Goal: Task Accomplishment & Management: Use online tool/utility

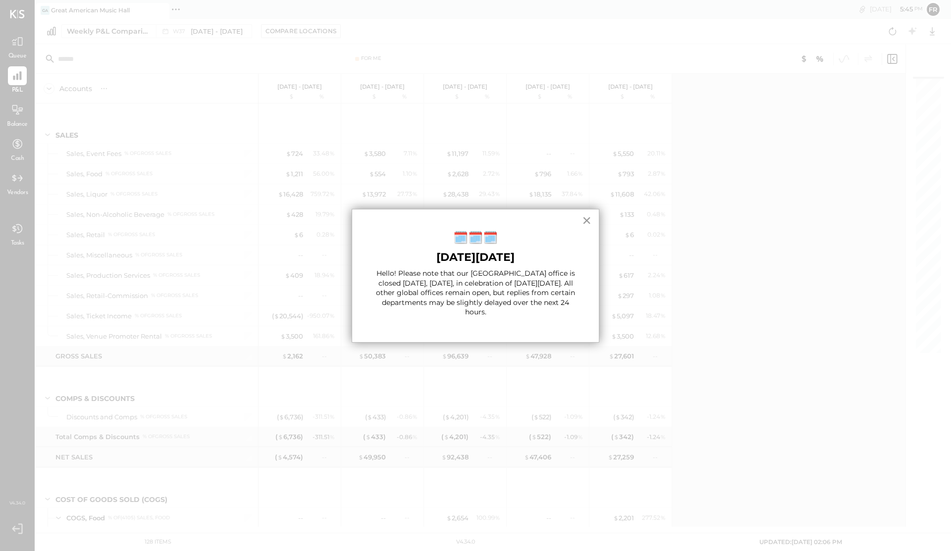
click at [585, 223] on button "×" at bounding box center [586, 221] width 9 height 16
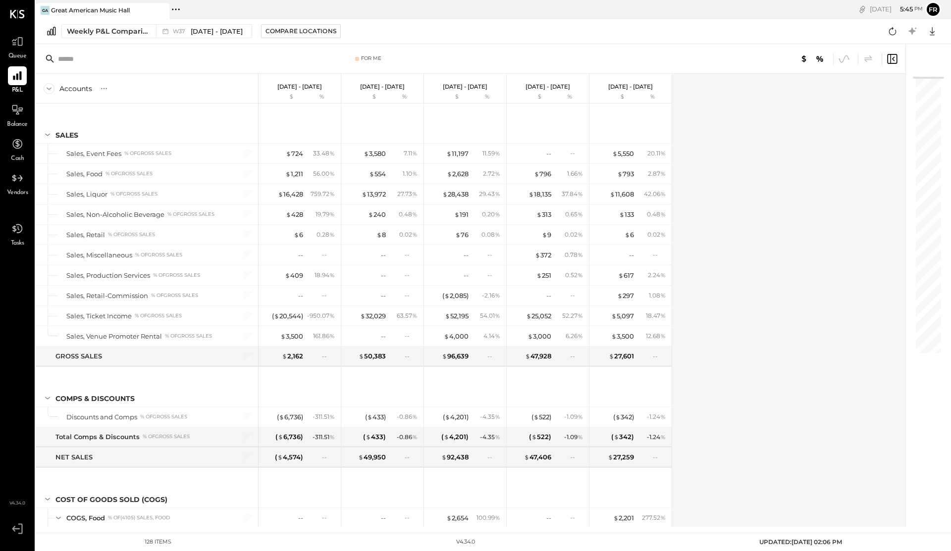
scroll to position [1933, 0]
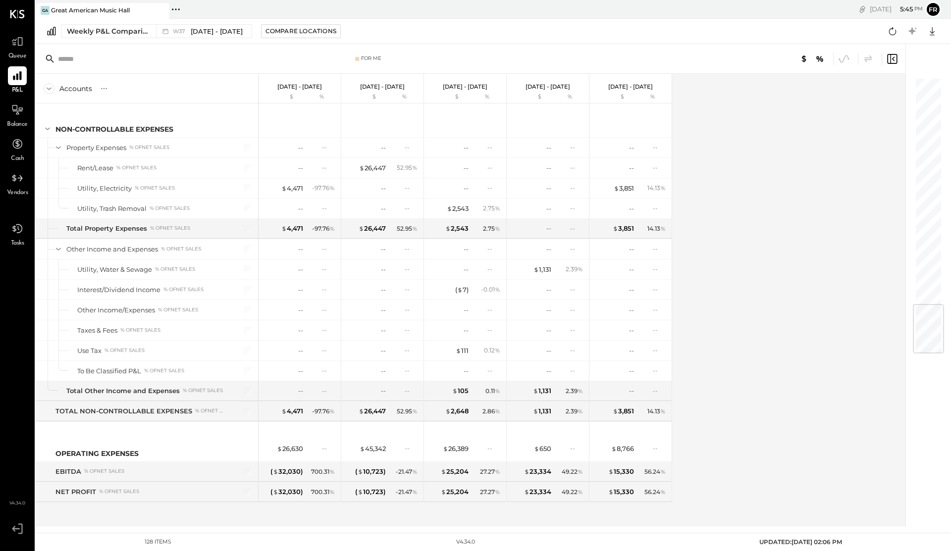
click at [928, 328] on div at bounding box center [928, 329] width 31 height 50
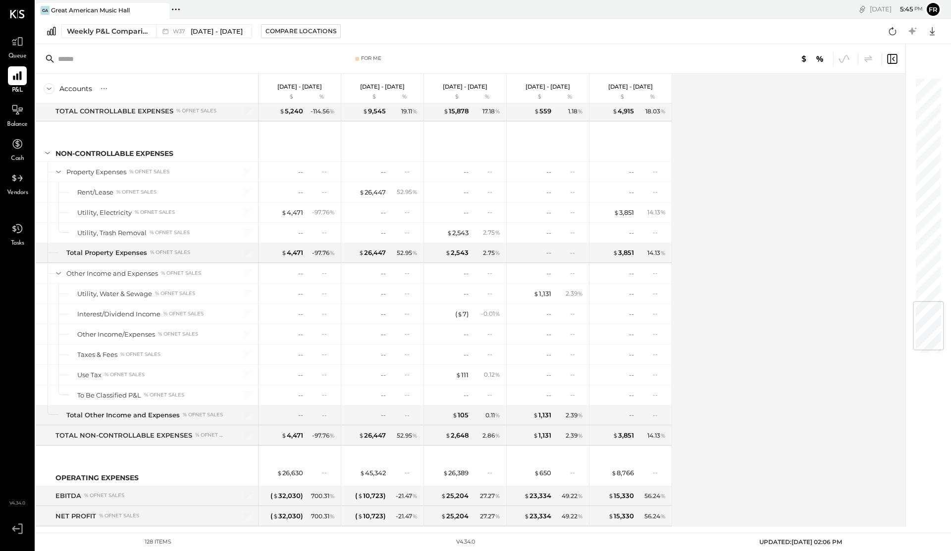
click at [924, 363] on div at bounding box center [924, 285] width 36 height 483
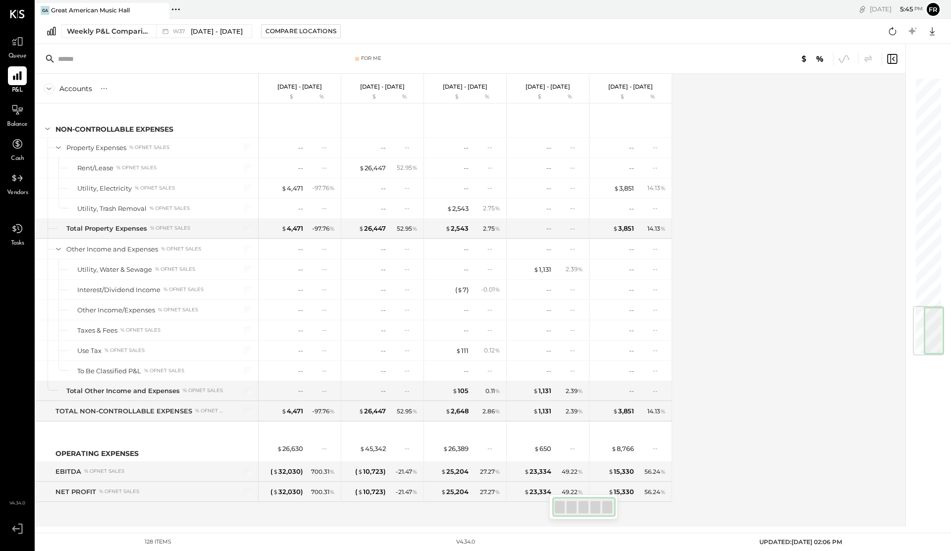
drag, startPoint x: 924, startPoint y: 343, endPoint x: 924, endPoint y: 356, distance: 12.9
click at [924, 356] on div at bounding box center [924, 285] width 36 height 483
click at [179, 30] on span "W37" at bounding box center [180, 31] width 15 height 5
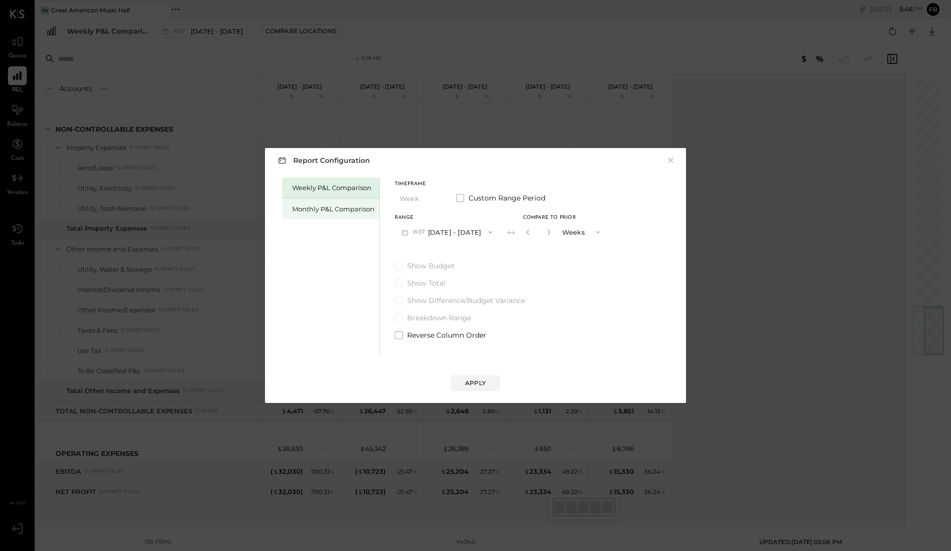
click at [366, 211] on div "Monthly P&L Comparison" at bounding box center [333, 209] width 82 height 9
click at [435, 196] on icon "button" at bounding box center [436, 199] width 8 height 8
click at [445, 160] on div "Report Configuration ×" at bounding box center [475, 160] width 401 height 14
click at [406, 234] on icon "button" at bounding box center [405, 232] width 6 height 5
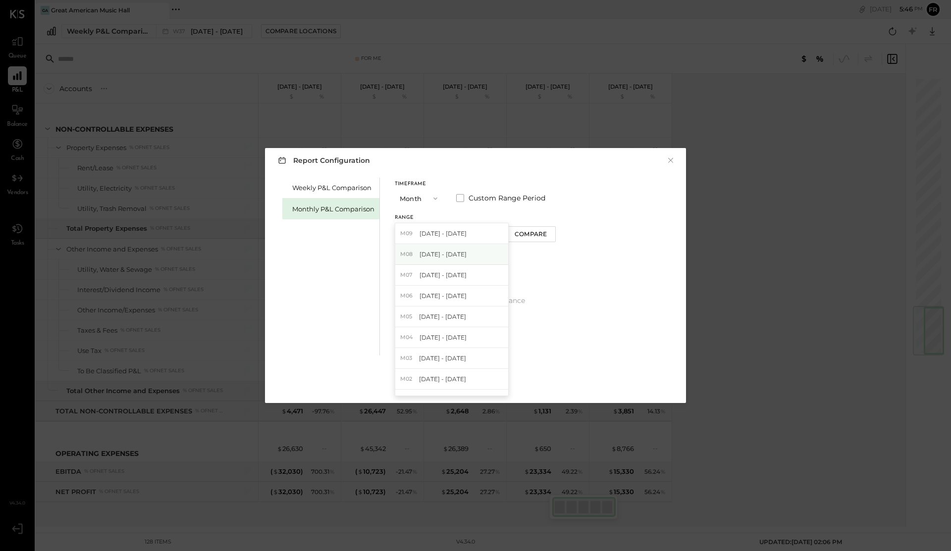
click at [421, 258] on span "[DATE] - [DATE]" at bounding box center [443, 254] width 47 height 8
click at [506, 234] on button "Compare" at bounding box center [531, 234] width 50 height 16
click at [527, 235] on button "button" at bounding box center [528, 232] width 8 height 11
click at [527, 235] on div "Compare" at bounding box center [531, 234] width 32 height 8
click at [527, 235] on button "button" at bounding box center [528, 232] width 8 height 11
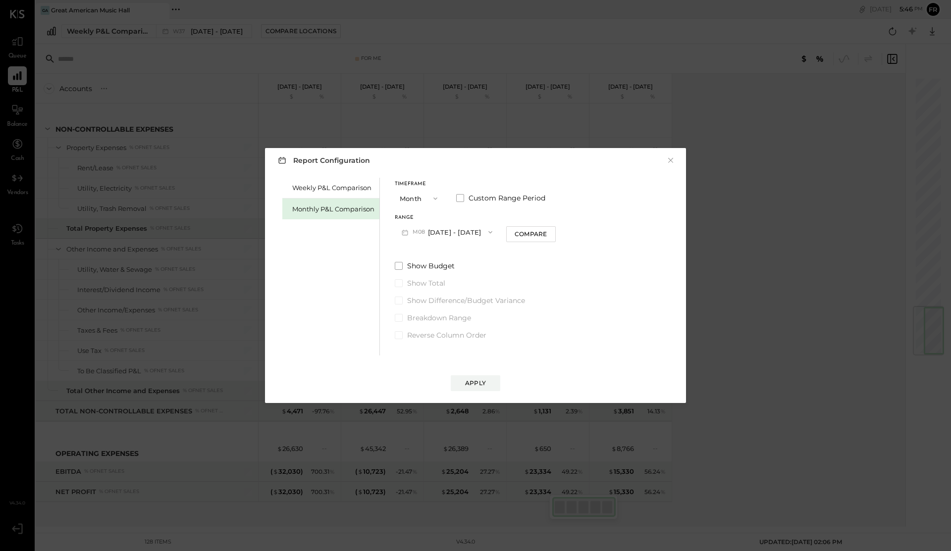
click at [527, 235] on div "Compare" at bounding box center [531, 234] width 32 height 8
click at [546, 234] on icon "button" at bounding box center [549, 232] width 6 height 6
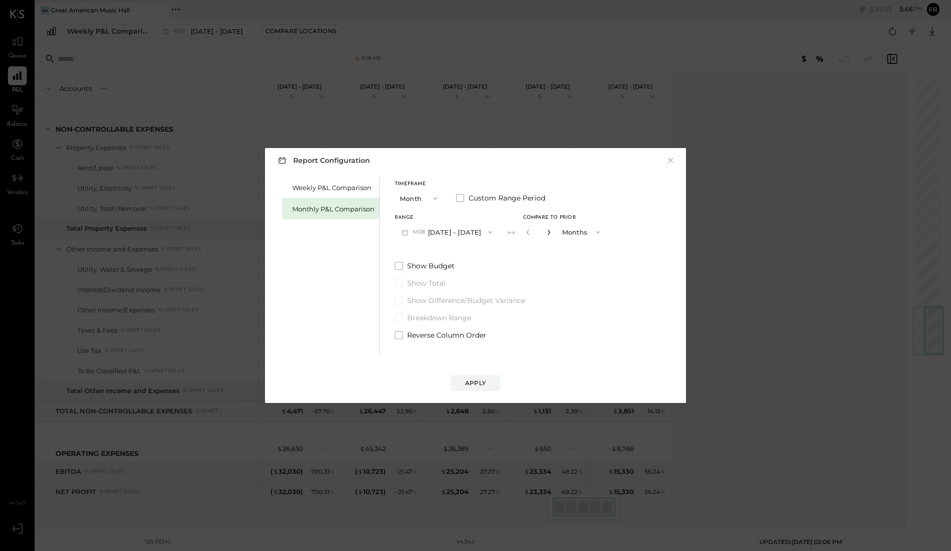
click at [546, 234] on icon "button" at bounding box center [549, 232] width 6 height 6
type input "*"
click at [486, 381] on button "Apply" at bounding box center [476, 384] width 50 height 16
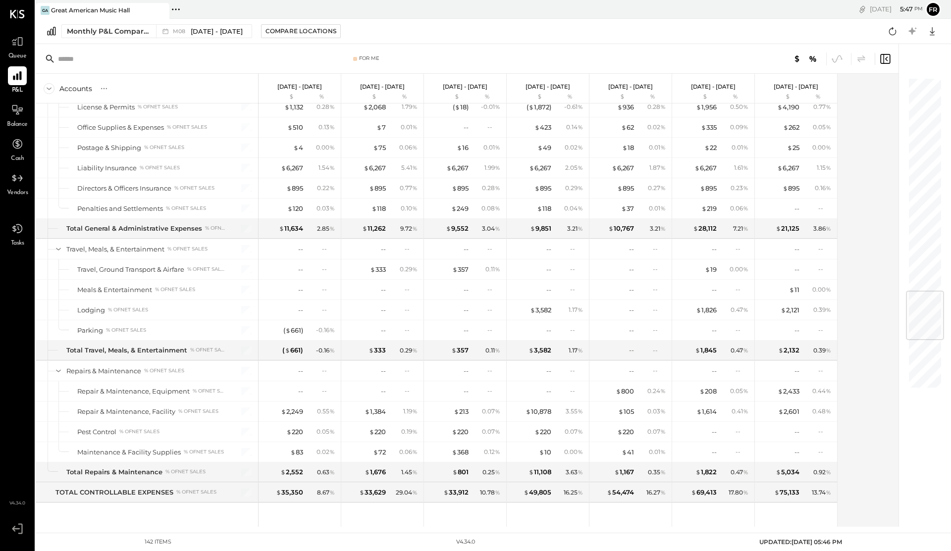
scroll to position [1430, 0]
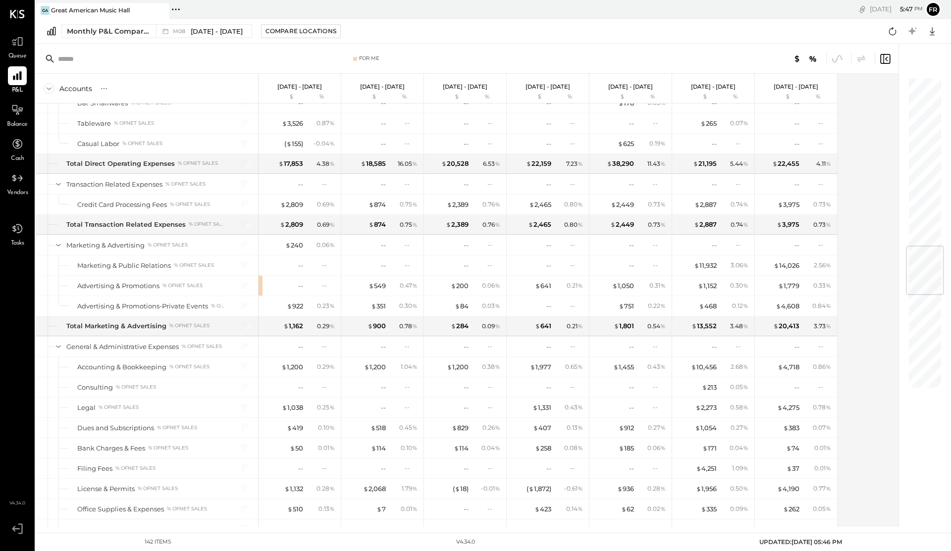
click at [922, 248] on div at bounding box center [925, 271] width 38 height 50
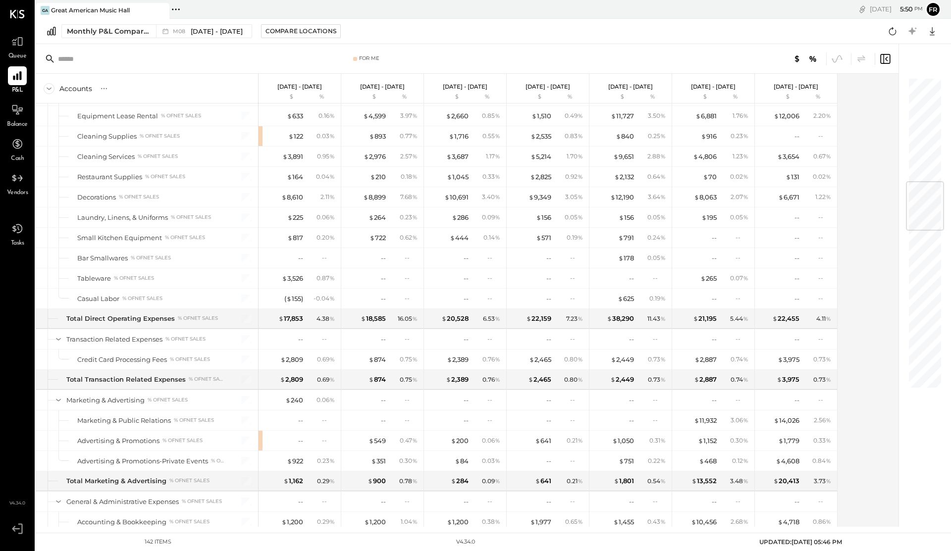
scroll to position [884, 0]
